Goal: Transaction & Acquisition: Subscribe to service/newsletter

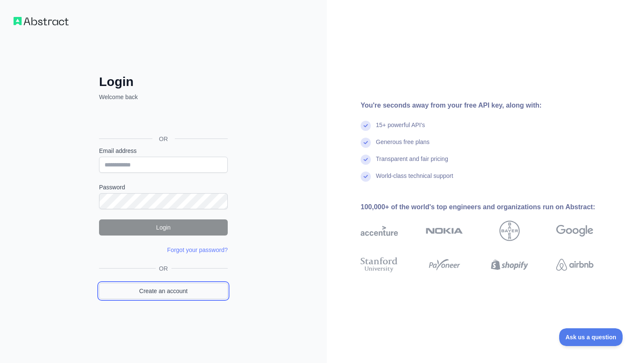
click at [160, 291] on link "Create an account" at bounding box center [163, 291] width 129 height 16
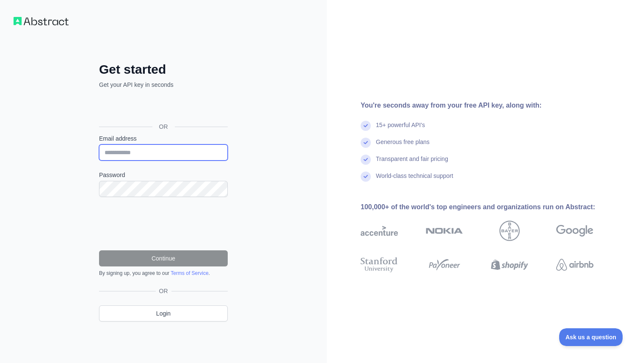
click at [162, 153] on input "Email address" at bounding box center [163, 152] width 129 height 16
type input "**********"
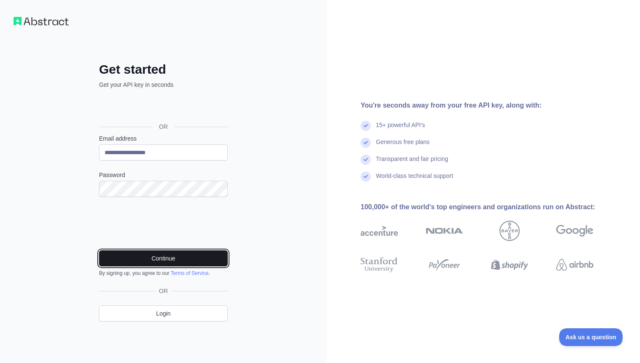
click at [128, 254] on button "Continue" at bounding box center [163, 258] width 129 height 16
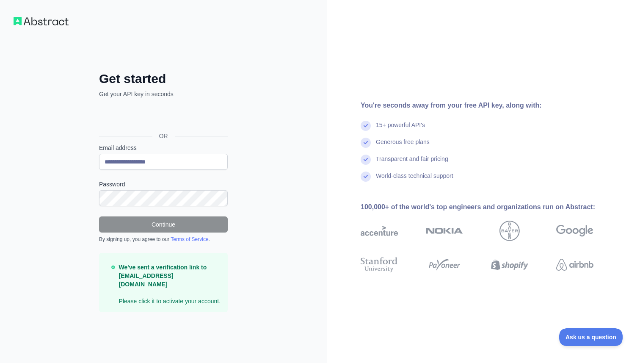
click at [375, 206] on div "100,000+ of the world's top engineers and organizations run on Abstract:" at bounding box center [491, 207] width 260 height 10
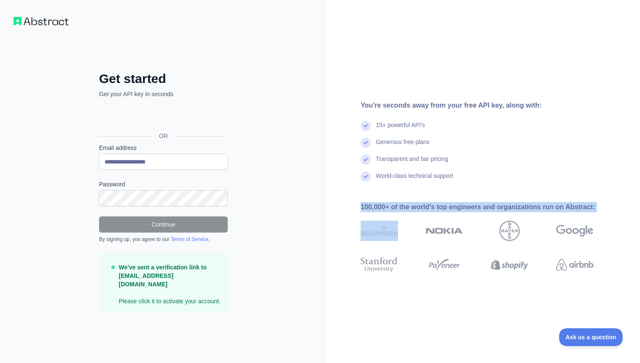
click at [375, 206] on div "100,000+ of the world's top engineers and organizations run on Abstract:" at bounding box center [491, 207] width 260 height 10
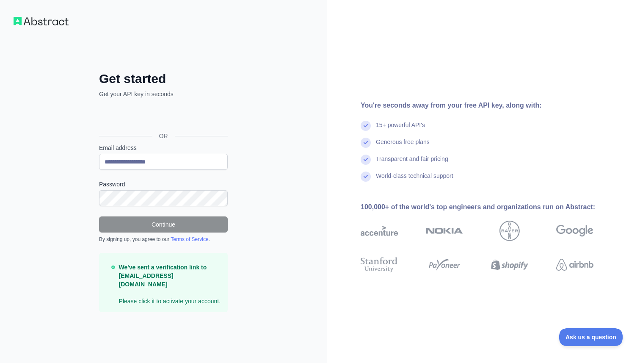
click at [304, 225] on div "**********" at bounding box center [163, 181] width 327 height 363
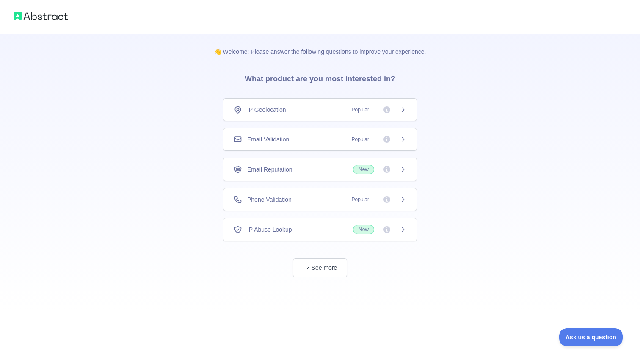
click at [331, 111] on div "IP Geolocation Popular" at bounding box center [320, 109] width 173 height 8
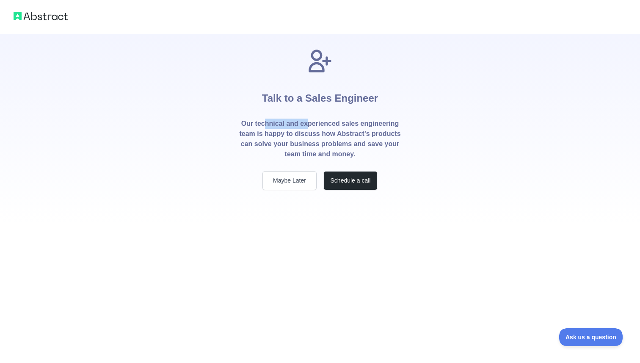
drag, startPoint x: 263, startPoint y: 125, endPoint x: 308, endPoint y: 127, distance: 44.9
click at [308, 127] on p "Our technical and experienced sales engineering team is happy to discuss how Ab…" at bounding box center [320, 138] width 162 height 41
click at [260, 150] on p "Our technical and experienced sales engineering team is happy to discuss how Ab…" at bounding box center [320, 138] width 162 height 41
click at [279, 178] on button "Maybe Later" at bounding box center [289, 180] width 54 height 19
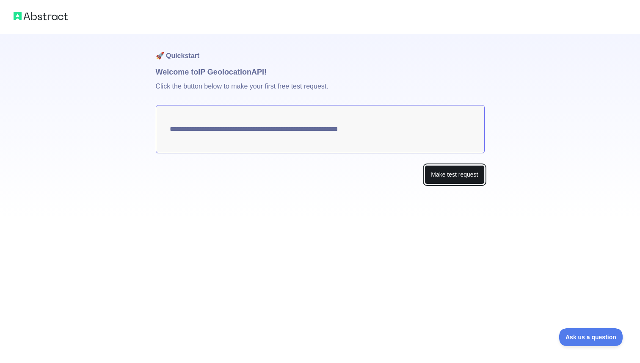
click at [451, 176] on button "Make test request" at bounding box center [454, 174] width 60 height 19
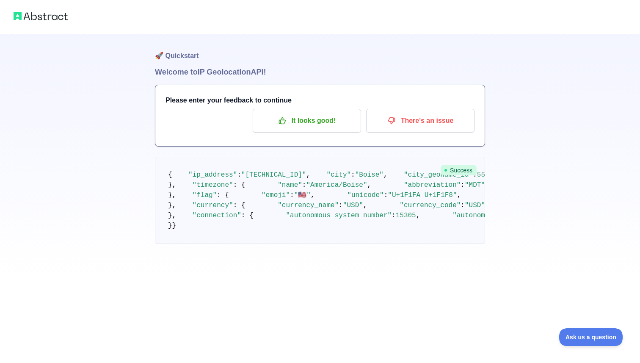
scroll to position [128, 0]
drag, startPoint x: 196, startPoint y: 149, endPoint x: 297, endPoint y: 152, distance: 101.2
click at [300, 121] on p "It looks good!" at bounding box center [307, 120] width 96 height 14
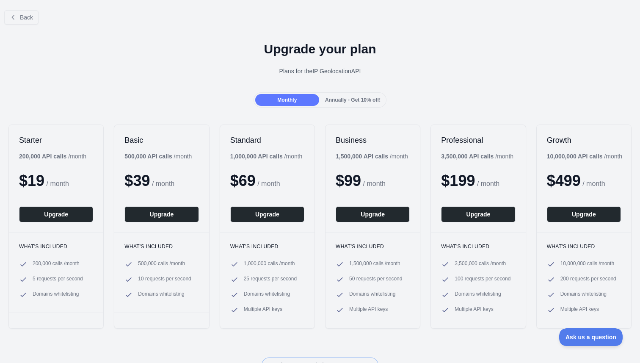
click at [354, 97] on span "Annually - Get 10% off!" at bounding box center [352, 100] width 55 height 6
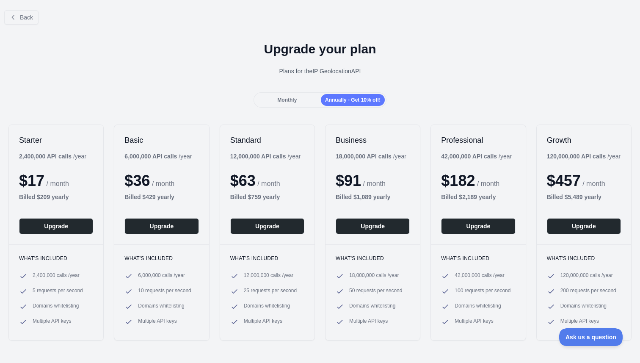
click at [288, 102] on span "Monthly" at bounding box center [286, 100] width 19 height 6
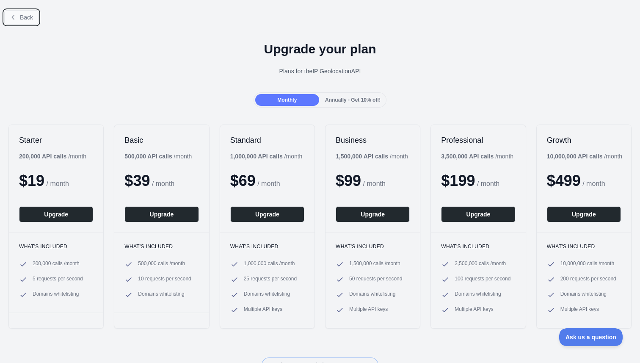
click at [28, 18] on span "Back" at bounding box center [26, 17] width 13 height 7
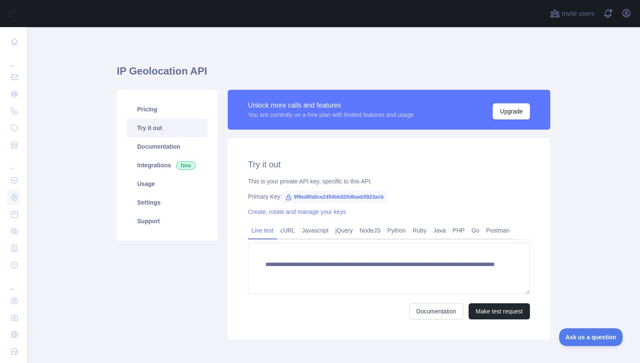
click at [291, 198] on icon at bounding box center [288, 197] width 7 height 7
drag, startPoint x: 294, startPoint y: 196, endPoint x: 398, endPoint y: 198, distance: 104.1
click at [387, 198] on span "9f9ed8fa0ce2454bb920d6aeb5923acb" at bounding box center [334, 196] width 105 height 13
copy span "9f9ed8fa0ce2454bb920d6aeb5923acb"
